Goal: Check status: Check status

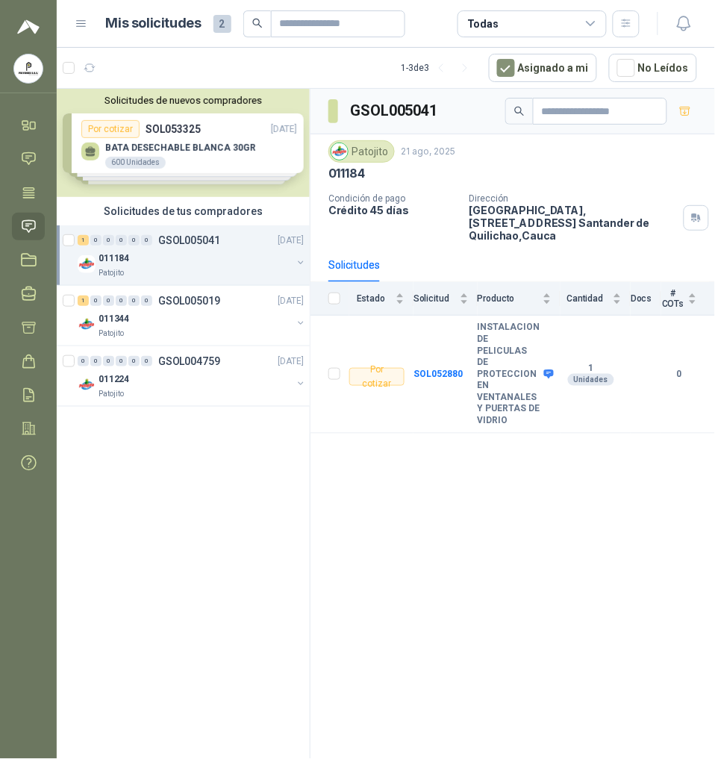
drag, startPoint x: 355, startPoint y: 558, endPoint x: 102, endPoint y: 39, distance: 577.4
click at [355, 558] on div "GSOL005041 Patojito [DATE] 011184 Condición de pago Crédito 45 días Dirección […" at bounding box center [513, 427] width 405 height 676
click at [129, 328] on div "Patojito" at bounding box center [195, 334] width 193 height 12
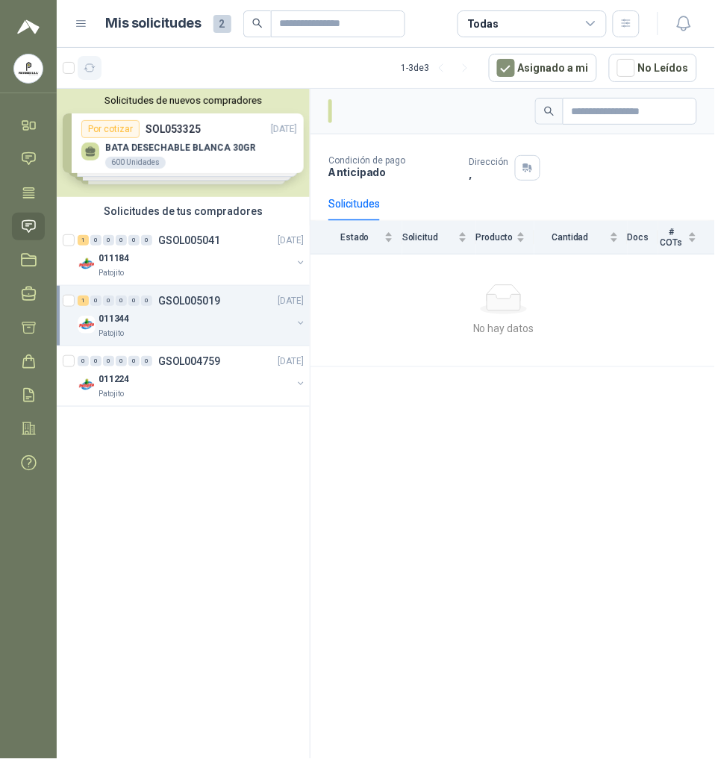
click at [84, 73] on icon "button" at bounding box center [90, 68] width 13 height 13
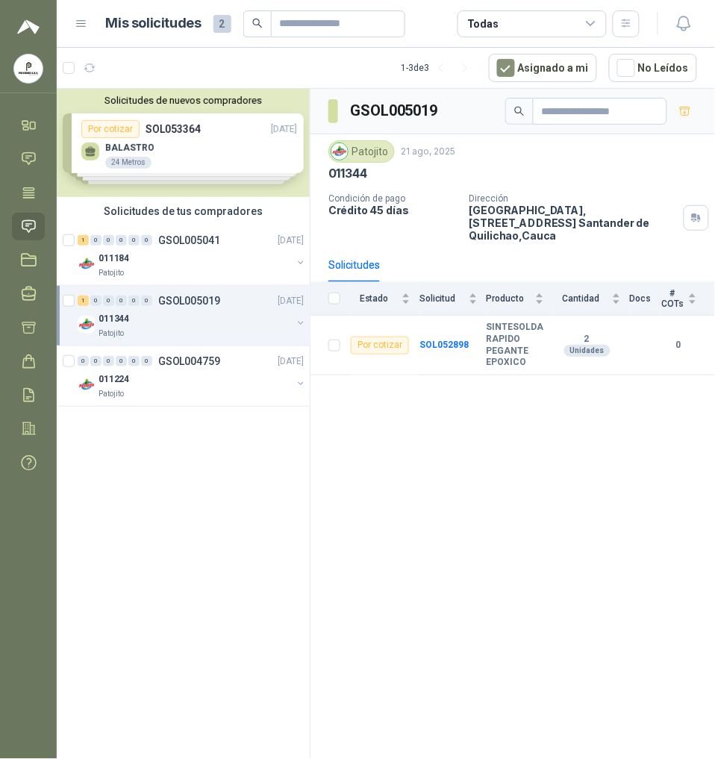
click at [479, 512] on div "GSOL005019 Patojito [DATE] 011344 Condición de pago Crédito 45 días Dirección […" at bounding box center [513, 427] width 405 height 676
click at [153, 109] on div "Solicitudes de nuevos compradores Por cotizar SOL053364 [DATE] BALASTRO 24 Metr…" at bounding box center [183, 143] width 253 height 108
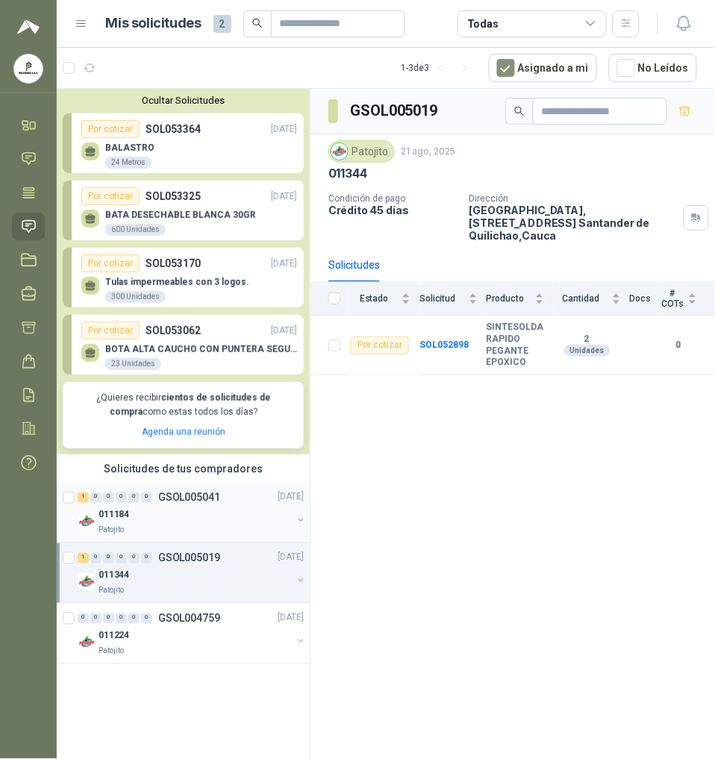
click at [203, 528] on div "Patojito" at bounding box center [195, 531] width 193 height 12
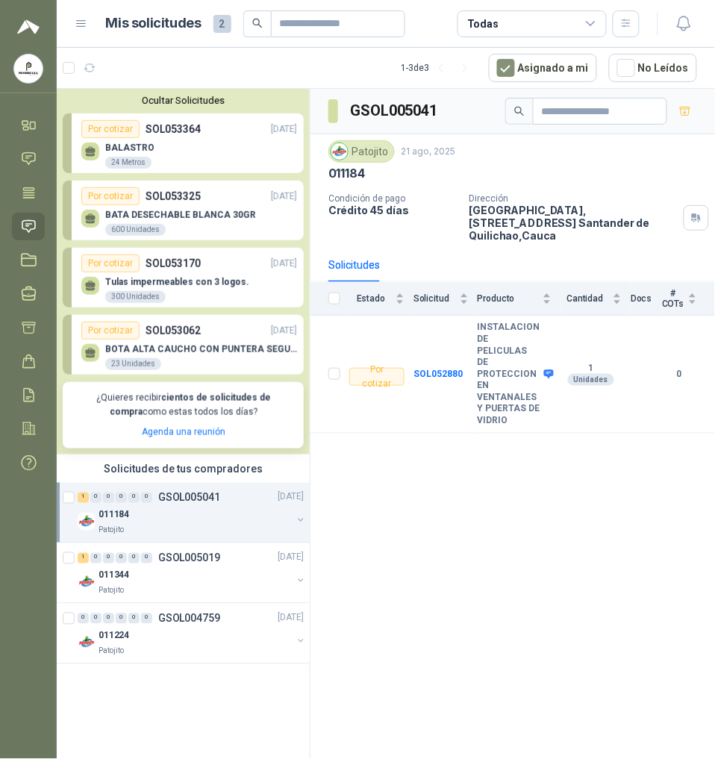
click at [464, 528] on div "GSOL005041 Patojito [DATE] 011184 Condición de pago Crédito 45 días Dirección […" at bounding box center [513, 427] width 405 height 676
